Goal: Task Accomplishment & Management: Manage account settings

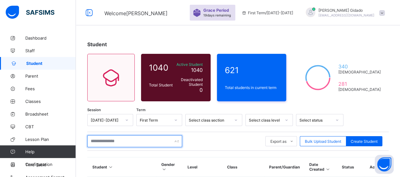
click at [103, 145] on input "text" at bounding box center [134, 141] width 95 height 12
type input "*"
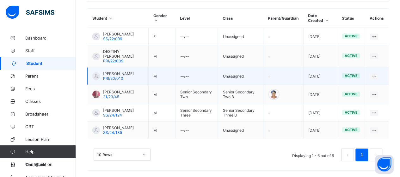
scroll to position [153, 0]
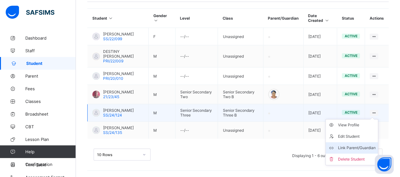
click at [371, 145] on div "Link Parent/Guardian" at bounding box center [357, 148] width 38 height 6
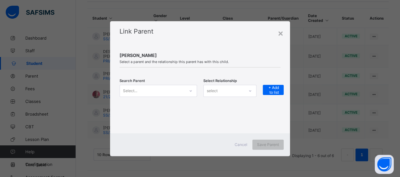
click at [191, 93] on div at bounding box center [190, 91] width 11 height 10
click at [190, 91] on icon at bounding box center [191, 91] width 4 height 6
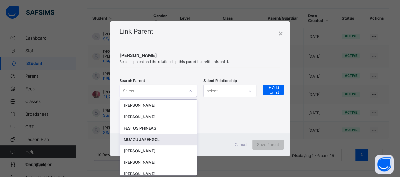
click at [155, 139] on div "MUAZU JARENGOL" at bounding box center [158, 139] width 69 height 6
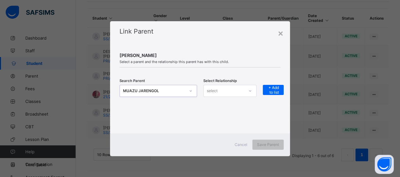
click at [251, 91] on icon at bounding box center [250, 91] width 4 height 6
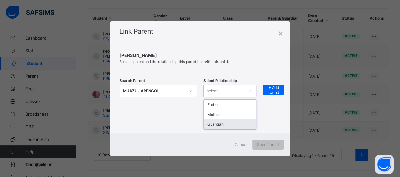
drag, startPoint x: 234, startPoint y: 128, endPoint x: 237, endPoint y: 122, distance: 5.8
click at [234, 126] on div "Father Mother Guardian" at bounding box center [229, 114] width 53 height 30
drag, startPoint x: 243, startPoint y: 124, endPoint x: 247, endPoint y: 116, distance: 9.8
click at [243, 124] on div "Guardian" at bounding box center [230, 124] width 53 height 10
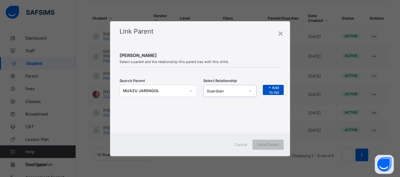
click at [279, 90] on span "+ Add to list" at bounding box center [273, 89] width 11 height 9
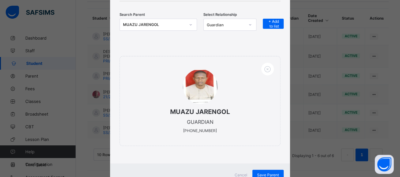
scroll to position [84, 0]
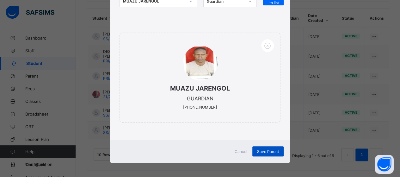
click at [260, 147] on div "Save Parent" at bounding box center [268, 151] width 31 height 10
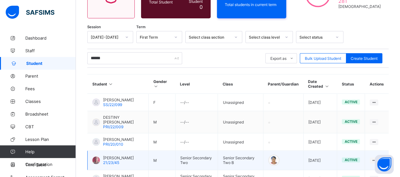
scroll to position [58, 0]
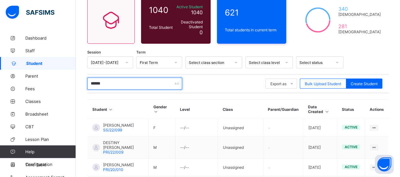
click at [117, 86] on input "******" at bounding box center [134, 84] width 95 height 12
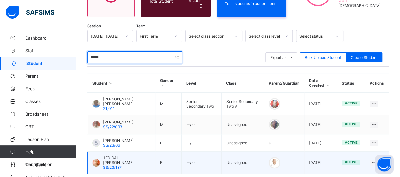
scroll to position [115, 0]
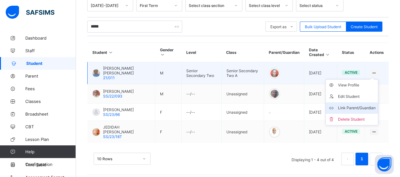
click at [376, 107] on div "Link Parent/Guardian" at bounding box center [357, 108] width 38 height 6
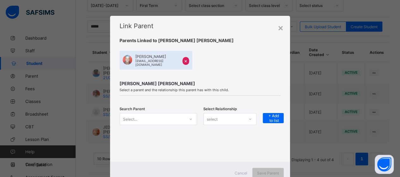
click at [191, 117] on div "Select..." at bounding box center [159, 119] width 78 height 12
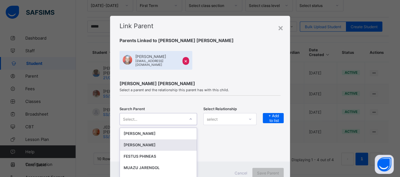
scroll to position [20, 0]
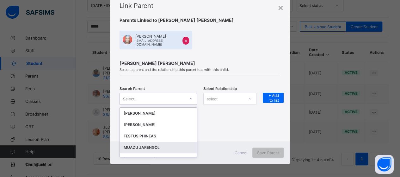
click at [172, 144] on div "MUAZU JARENGOL" at bounding box center [158, 147] width 69 height 6
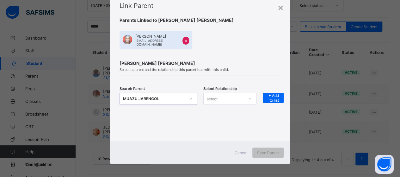
click at [249, 97] on icon at bounding box center [250, 99] width 4 height 6
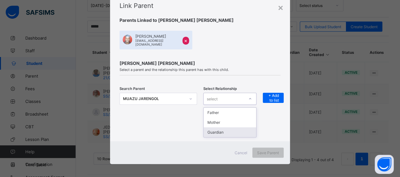
click at [234, 129] on div "Guardian" at bounding box center [230, 132] width 53 height 10
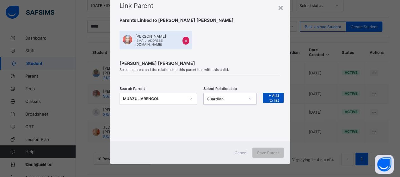
click at [274, 93] on span "+ Add to list" at bounding box center [273, 97] width 11 height 9
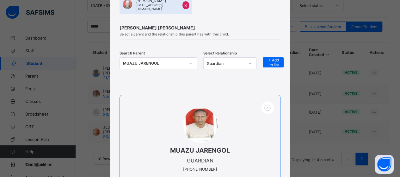
scroll to position [116, 0]
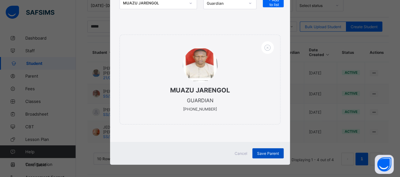
click at [271, 151] on span "Save Parent" at bounding box center [268, 153] width 22 height 5
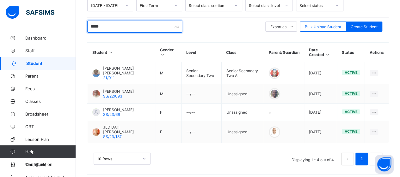
click at [108, 25] on input "*****" at bounding box center [134, 27] width 95 height 12
type input "*"
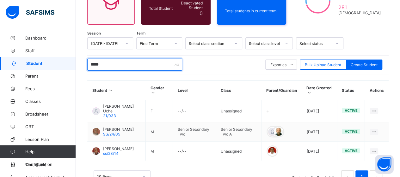
scroll to position [96, 0]
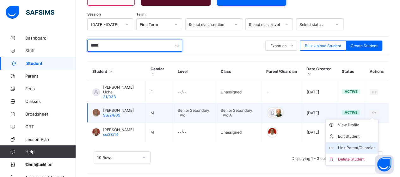
type input "*****"
click at [365, 145] on div "Link Parent/Guardian" at bounding box center [357, 148] width 38 height 6
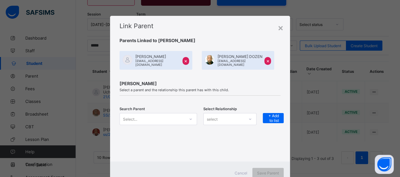
click at [190, 117] on div "Select..." at bounding box center [159, 119] width 78 height 12
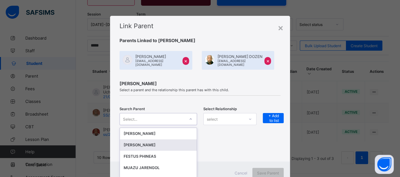
scroll to position [20, 0]
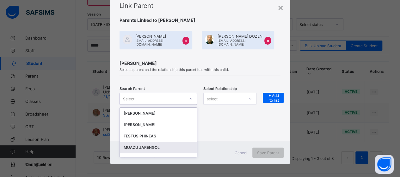
click at [174, 146] on div "MUAZU JARENGOL" at bounding box center [158, 147] width 69 height 6
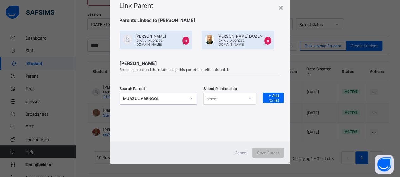
click at [248, 96] on icon at bounding box center [250, 99] width 4 height 6
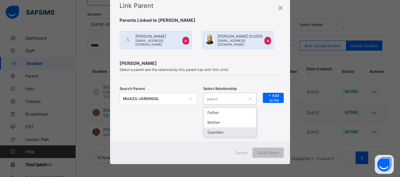
click at [232, 128] on div "Guardian" at bounding box center [230, 132] width 53 height 10
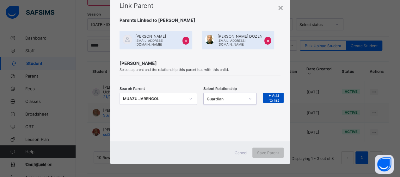
click at [268, 93] on span "+ Add to list" at bounding box center [273, 97] width 11 height 9
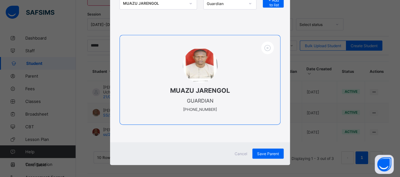
scroll to position [116, 0]
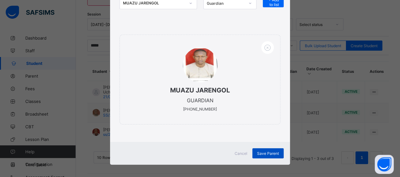
click at [261, 151] on span "Save Parent" at bounding box center [268, 153] width 22 height 5
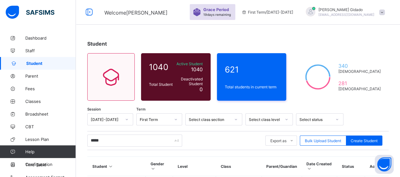
scroll to position [0, 0]
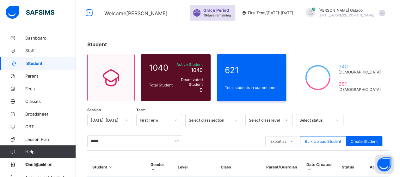
click at [385, 14] on span at bounding box center [382, 13] width 6 height 6
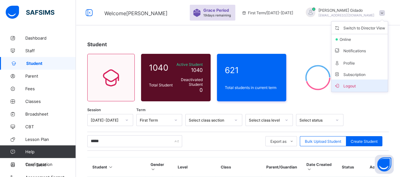
click at [356, 86] on span "Logout" at bounding box center [359, 85] width 51 height 7
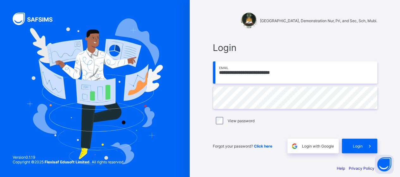
drag, startPoint x: 292, startPoint y: 74, endPoint x: 215, endPoint y: 72, distance: 76.6
click at [215, 72] on input "**********" at bounding box center [295, 72] width 165 height 22
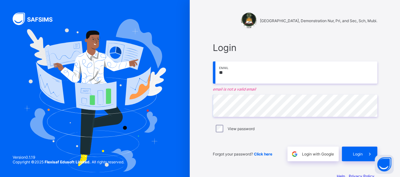
type input "**********"
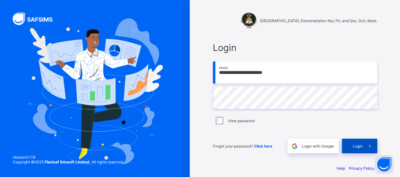
click at [366, 146] on span at bounding box center [370, 146] width 15 height 15
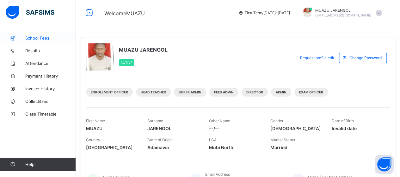
click at [42, 35] on span "School Fees" at bounding box center [50, 37] width 51 height 5
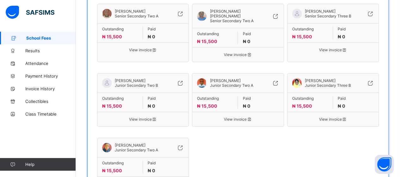
scroll to position [82, 0]
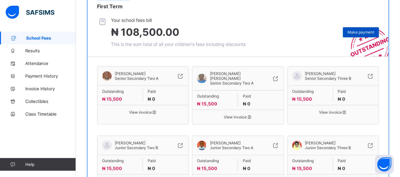
click at [364, 31] on span "Make payment" at bounding box center [361, 32] width 27 height 5
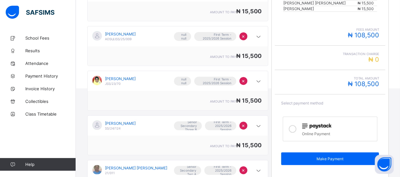
scroll to position [208, 0]
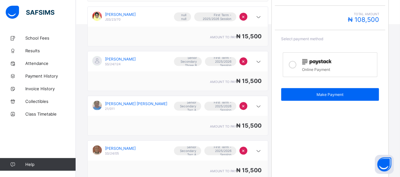
click at [294, 63] on icon at bounding box center [293, 65] width 8 height 8
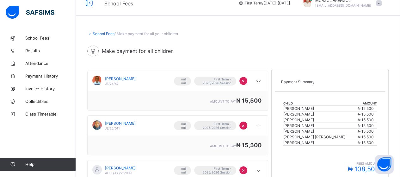
scroll to position [0, 0]
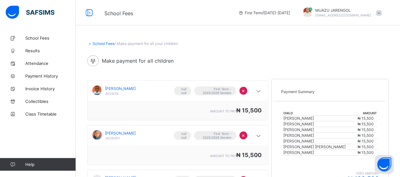
click at [382, 15] on span at bounding box center [379, 13] width 6 height 6
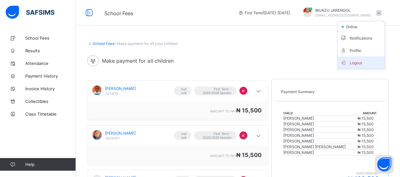
click at [364, 62] on span "Logout" at bounding box center [362, 62] width 42 height 7
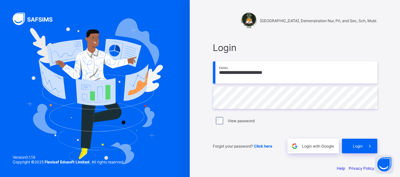
drag, startPoint x: 290, startPoint y: 74, endPoint x: 215, endPoint y: 76, distance: 74.4
click at [215, 76] on input "**********" at bounding box center [295, 72] width 165 height 22
type input "**********"
click at [358, 146] on span "Login" at bounding box center [358, 146] width 10 height 5
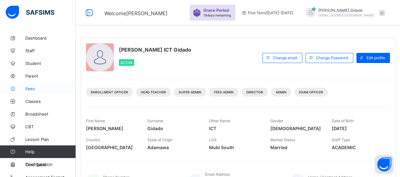
click at [30, 86] on span "Fees" at bounding box center [50, 88] width 51 height 5
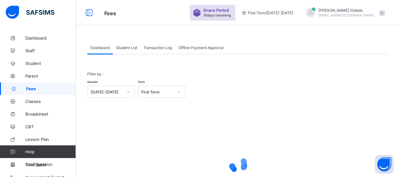
click at [153, 48] on span "Transaction Log" at bounding box center [158, 47] width 28 height 5
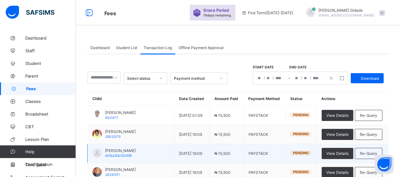
click at [136, 151] on span "MOHAMMAD ABUBAKAR" at bounding box center [120, 150] width 31 height 5
click at [136, 155] on div "MOHAMMAD ABUBAKAR ADSU/JSS/25/009" at bounding box center [120, 152] width 31 height 9
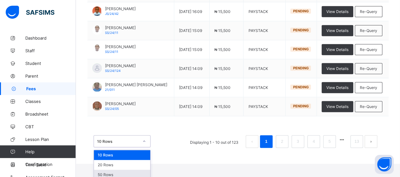
click at [129, 171] on div "50 Rows" at bounding box center [122, 175] width 56 height 10
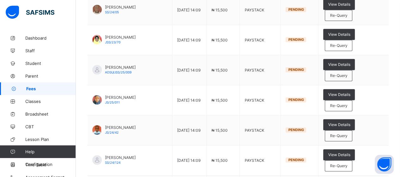
scroll to position [0, 0]
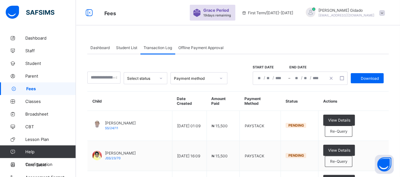
click at [385, 16] on span at bounding box center [382, 13] width 6 height 6
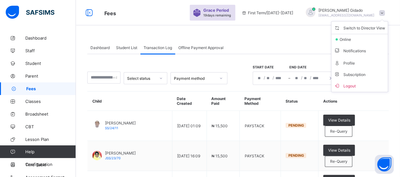
drag, startPoint x: 349, startPoint y: 86, endPoint x: 345, endPoint y: 82, distance: 5.8
click at [349, 86] on span "Logout" at bounding box center [359, 85] width 51 height 7
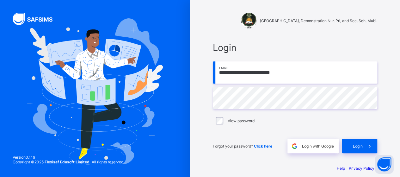
drag, startPoint x: 288, startPoint y: 72, endPoint x: 192, endPoint y: 74, distance: 96.2
click at [192, 74] on div "**********" at bounding box center [295, 91] width 210 height 183
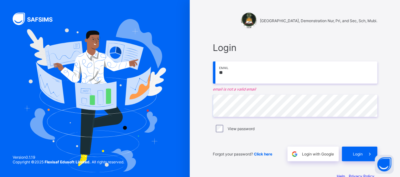
type input "*"
type input "**********"
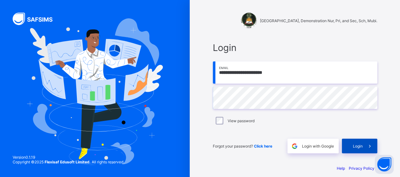
click at [355, 146] on span "Login" at bounding box center [358, 146] width 10 height 5
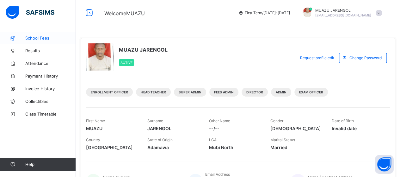
click at [42, 38] on span "School Fees" at bounding box center [50, 37] width 51 height 5
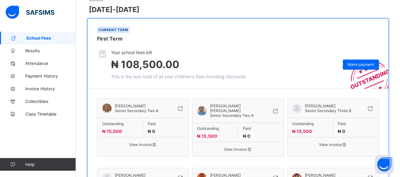
scroll to position [63, 0]
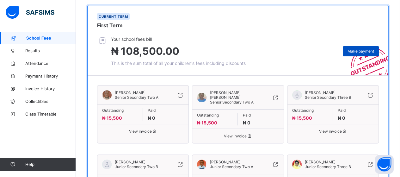
click at [367, 53] on div "Make payment" at bounding box center [361, 51] width 36 height 10
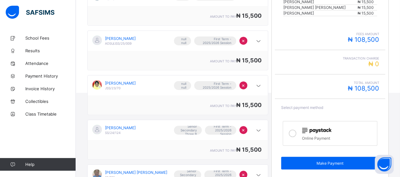
scroll to position [176, 0]
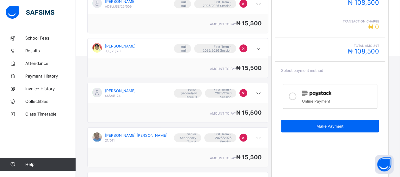
click at [296, 92] on icon at bounding box center [293, 96] width 8 height 8
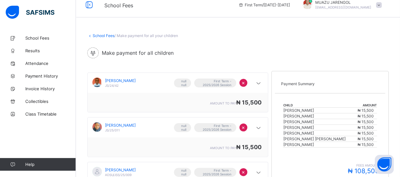
scroll to position [0, 0]
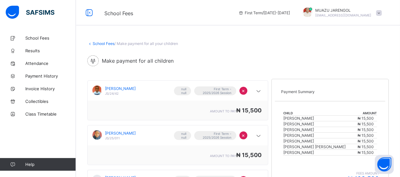
click at [382, 15] on span at bounding box center [379, 13] width 6 height 6
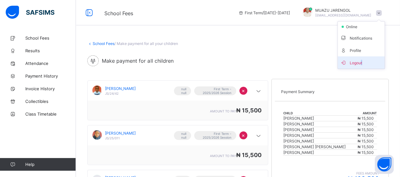
click at [366, 64] on span "Logout" at bounding box center [362, 62] width 42 height 7
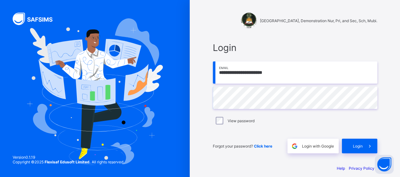
drag, startPoint x: 289, startPoint y: 74, endPoint x: 213, endPoint y: 76, distance: 76.0
click at [213, 76] on div "**********" at bounding box center [295, 98] width 177 height 124
drag, startPoint x: 290, startPoint y: 75, endPoint x: 209, endPoint y: 69, distance: 81.9
click at [209, 69] on div "**********" at bounding box center [295, 91] width 190 height 183
type input "**********"
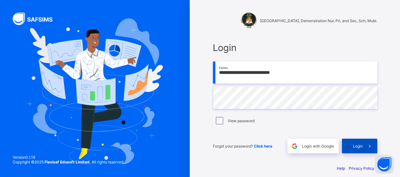
click at [366, 147] on span at bounding box center [370, 146] width 15 height 15
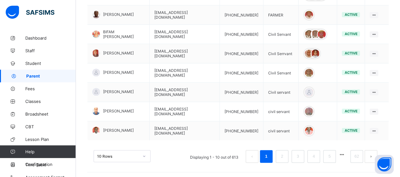
scroll to position [222, 0]
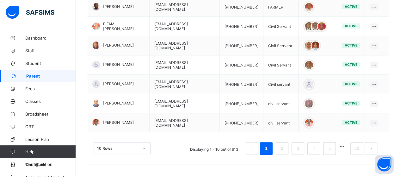
click at [144, 147] on div "10 Rows Displaying 1 - 10 out of 613 1 2 3 4 5 62" at bounding box center [238, 145] width 302 height 32
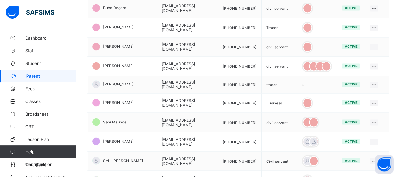
scroll to position [498, 0]
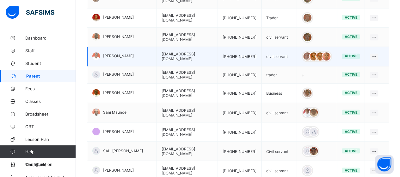
click at [194, 49] on td "[EMAIL_ADDRESS][DOMAIN_NAME]" at bounding box center [187, 56] width 61 height 19
click at [194, 49] on td "mhidris96@gmail.com" at bounding box center [187, 56] width 61 height 19
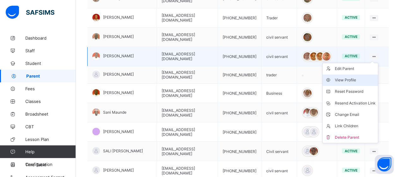
click at [364, 77] on div "View Profile" at bounding box center [355, 80] width 41 height 6
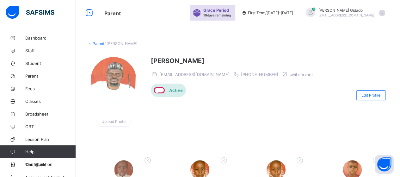
click at [95, 44] on link "Parent" at bounding box center [99, 43] width 12 height 5
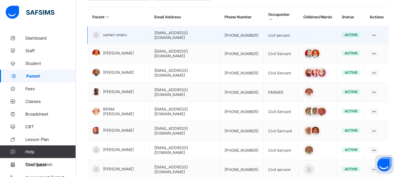
scroll to position [127, 0]
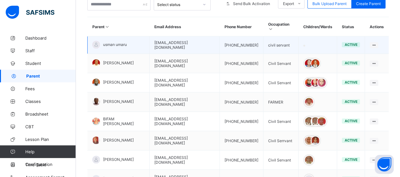
click at [143, 36] on td "usman umaru" at bounding box center [119, 44] width 62 height 17
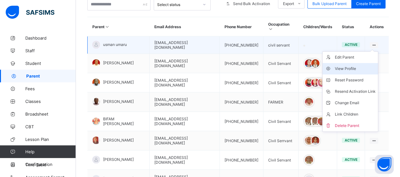
click at [357, 66] on div "View Profile" at bounding box center [355, 69] width 41 height 6
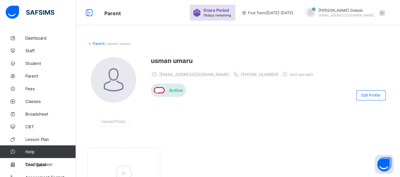
click at [97, 44] on link "Parent" at bounding box center [99, 43] width 12 height 5
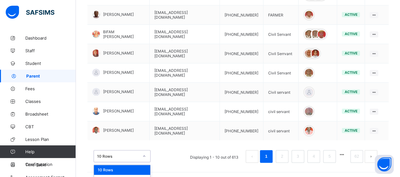
scroll to position [222, 0]
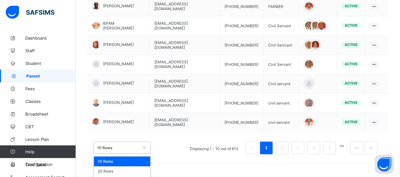
click at [145, 147] on div "option 10 Rows focused, 1 of 3. 3 results available. Use Up and Down to choose …" at bounding box center [238, 145] width 302 height 32
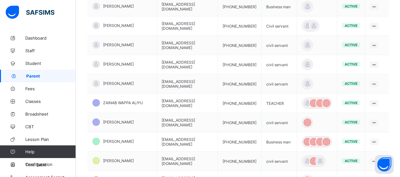
scroll to position [752, 0]
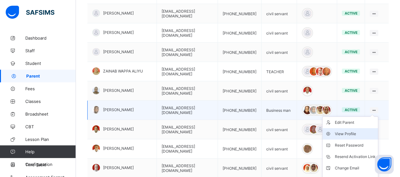
click at [362, 131] on div "View Profile" at bounding box center [355, 134] width 41 height 6
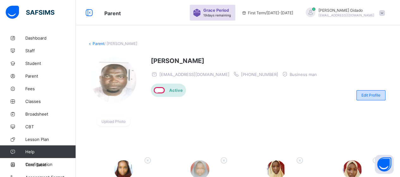
click at [375, 96] on span "Edit Profile" at bounding box center [371, 95] width 19 height 5
select select "**"
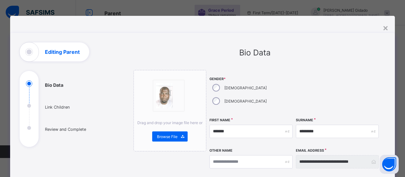
click at [384, 28] on div "×" at bounding box center [386, 27] width 6 height 11
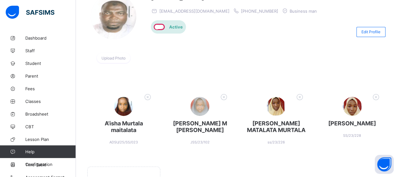
scroll to position [32, 0]
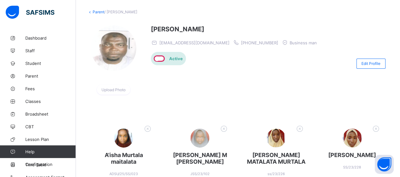
click at [99, 13] on link "Parent" at bounding box center [99, 11] width 12 height 5
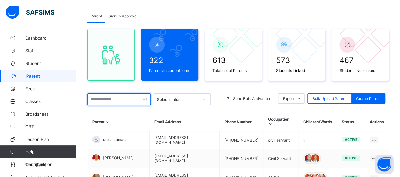
click at [116, 98] on input "text" at bounding box center [118, 99] width 63 height 12
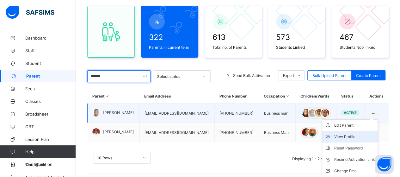
scroll to position [63, 0]
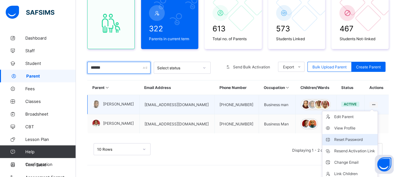
type input "******"
click at [372, 140] on div "Reset Password" at bounding box center [355, 139] width 41 height 6
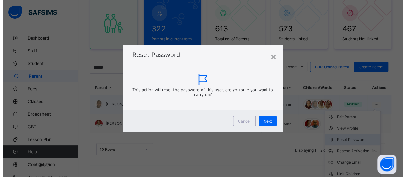
scroll to position [63, 0]
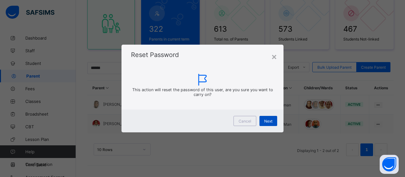
click at [265, 120] on span "Next" at bounding box center [268, 121] width 8 height 5
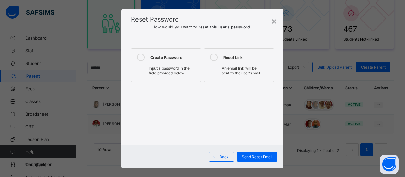
scroll to position [13, 0]
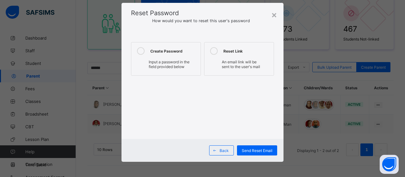
click at [140, 50] on icon at bounding box center [141, 51] width 8 height 8
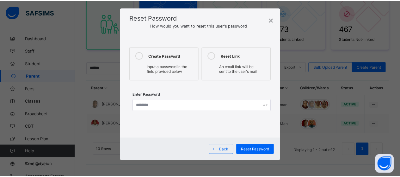
scroll to position [8, 0]
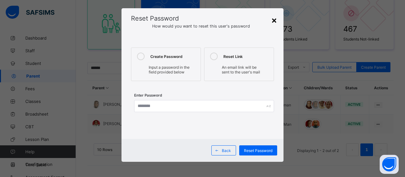
click at [273, 16] on div "×" at bounding box center [274, 20] width 6 height 11
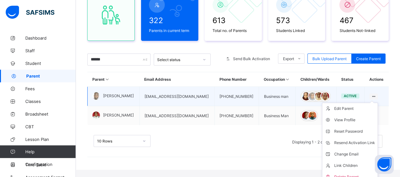
scroll to position [76, 0]
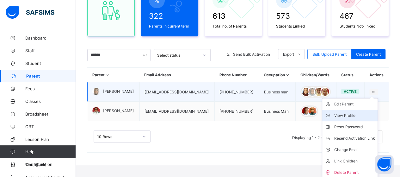
click at [360, 114] on div "View Profile" at bounding box center [355, 115] width 41 height 6
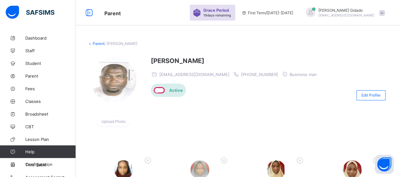
click at [97, 42] on link "Parent" at bounding box center [99, 43] width 12 height 5
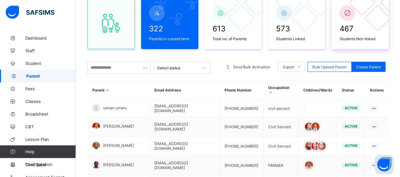
scroll to position [95, 0]
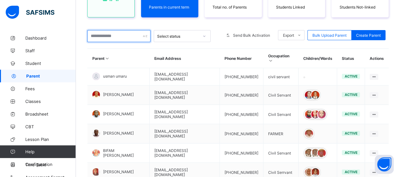
click at [134, 38] on input "text" at bounding box center [118, 36] width 63 height 12
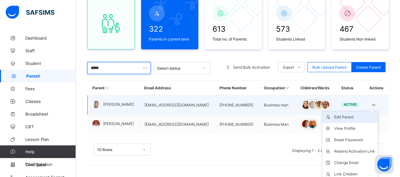
scroll to position [76, 0]
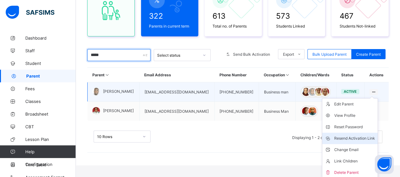
type input "*****"
click at [365, 137] on div "Resend Activation Link" at bounding box center [355, 138] width 41 height 6
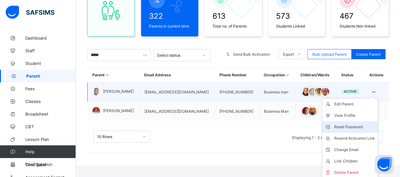
click at [365, 125] on div "Reset Password" at bounding box center [355, 127] width 41 height 6
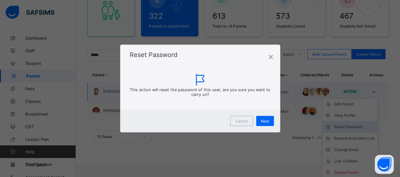
scroll to position [63, 0]
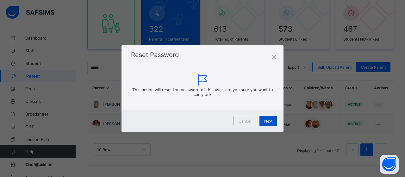
click at [266, 122] on span "Next" at bounding box center [268, 121] width 8 height 5
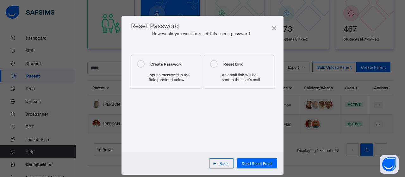
click at [178, 78] on span "Input a password in the field provided below" at bounding box center [169, 76] width 41 height 9
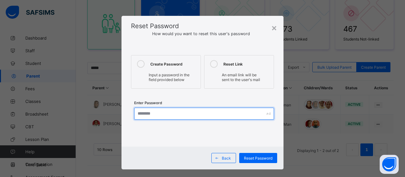
click at [242, 116] on input "text" at bounding box center [204, 114] width 140 height 12
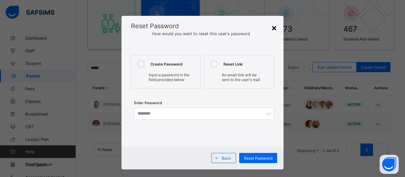
click at [271, 27] on div "×" at bounding box center [274, 27] width 6 height 11
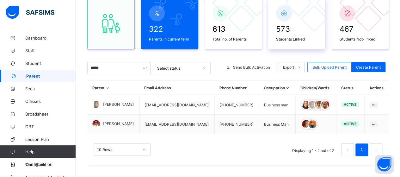
scroll to position [0, 0]
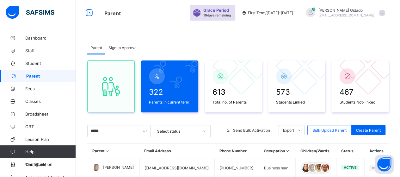
click at [385, 13] on span at bounding box center [382, 13] width 6 height 6
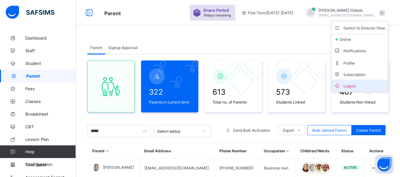
click at [351, 87] on span "Logout" at bounding box center [359, 85] width 51 height 7
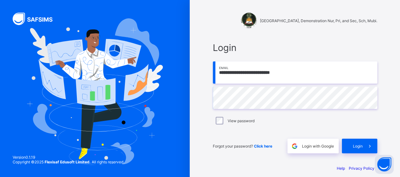
drag, startPoint x: 291, startPoint y: 71, endPoint x: 211, endPoint y: 78, distance: 80.3
click at [211, 78] on div "**********" at bounding box center [295, 98] width 177 height 124
type input "**********"
click at [363, 143] on div "Login" at bounding box center [359, 146] width 35 height 15
